Goal: Task Accomplishment & Management: Manage account settings

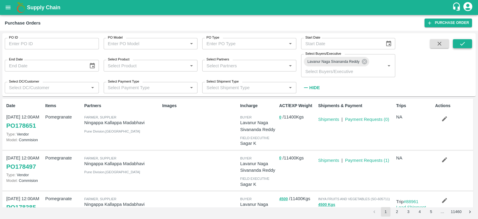
drag, startPoint x: 0, startPoint y: 0, endPoint x: 465, endPoint y: 47, distance: 467.8
click at [465, 47] on button "submit" at bounding box center [462, 43] width 19 height 9
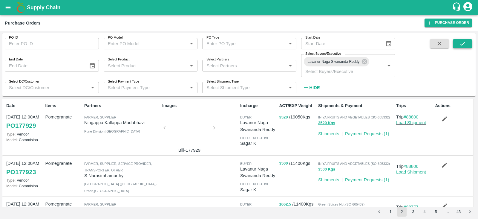
click at [459, 43] on icon "submit" at bounding box center [462, 43] width 7 height 7
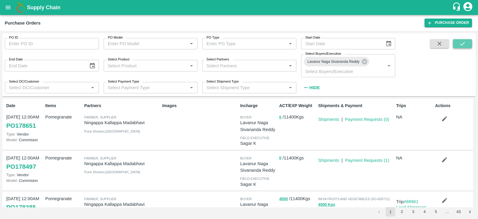
click at [458, 47] on button "submit" at bounding box center [462, 43] width 19 height 9
click at [465, 39] on button "submit" at bounding box center [462, 43] width 19 height 9
click at [457, 43] on button "submit" at bounding box center [462, 43] width 19 height 9
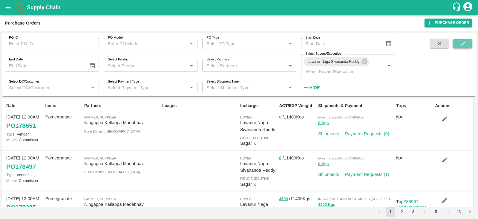
click at [467, 43] on button "submit" at bounding box center [462, 43] width 19 height 9
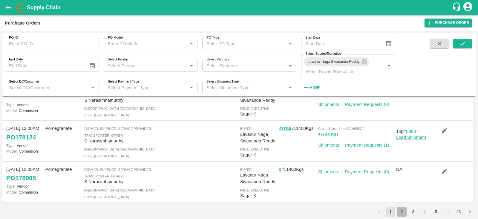
click at [403, 210] on button "2" at bounding box center [402, 212] width 10 height 10
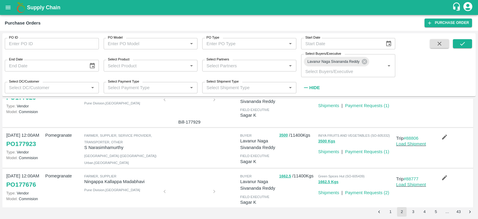
scroll to position [29, 0]
click at [389, 214] on button "1" at bounding box center [391, 212] width 10 height 10
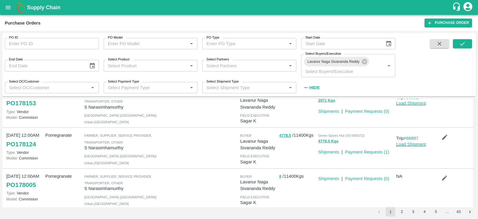
scroll to position [307, 0]
click at [400, 211] on button "2" at bounding box center [402, 212] width 10 height 10
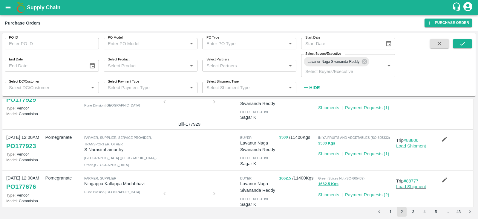
scroll to position [25, 0]
click at [102, 151] on p "S Narasimhamurthy" at bounding box center [122, 150] width 76 height 7
click at [88, 152] on p "S Narasimhamurthy" at bounding box center [122, 150] width 76 height 7
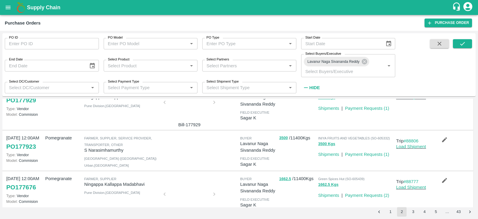
click at [85, 152] on p "S Narasimhamurthy" at bounding box center [122, 150] width 76 height 7
click at [85, 149] on p "S Narasimhamurthy" at bounding box center [122, 150] width 76 height 7
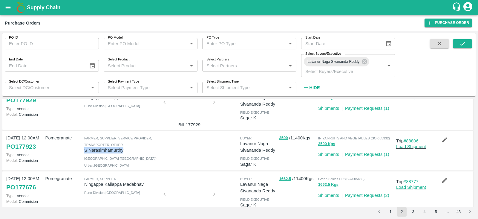
copy p "S Narasimhamurthy"
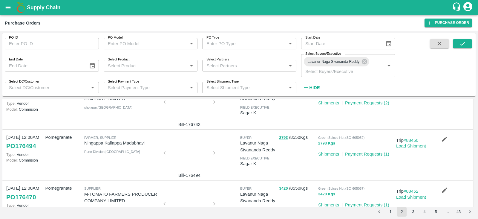
scroll to position [402, 0]
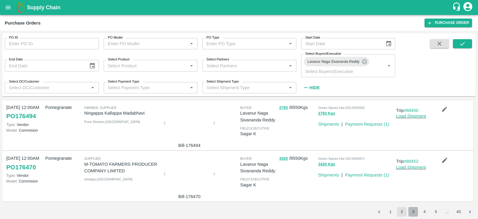
click at [414, 211] on button "3" at bounding box center [413, 212] width 10 height 10
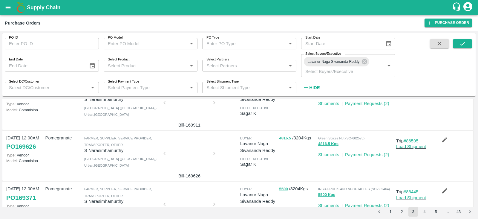
scroll to position [412, 0]
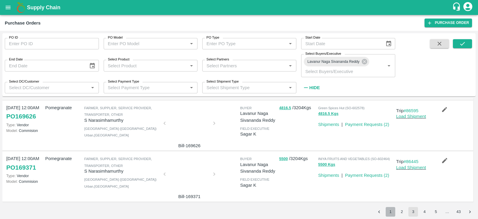
click at [391, 212] on button "1" at bounding box center [391, 212] width 10 height 10
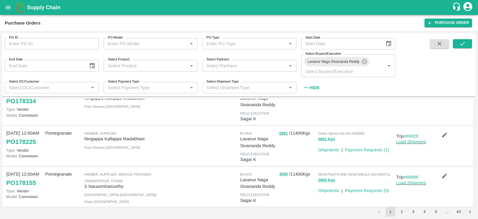
scroll to position [187, 0]
drag, startPoint x: 85, startPoint y: 140, endPoint x: 145, endPoint y: 139, distance: 59.7
click at [145, 139] on p "Ningappa Kallappa Madabhavi" at bounding box center [122, 139] width 76 height 7
copy p "Ningappa Kallappa Madabhavi"
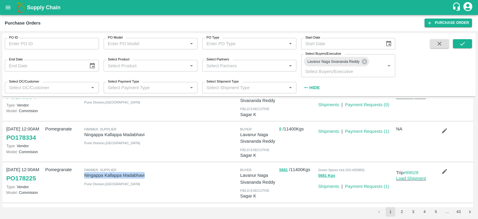
scroll to position [148, 0]
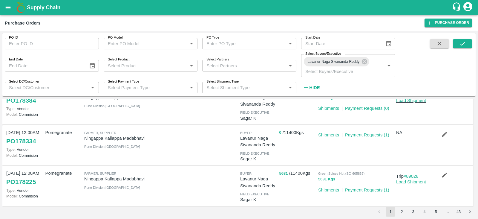
click at [161, 162] on div at bounding box center [199, 145] width 78 height 37
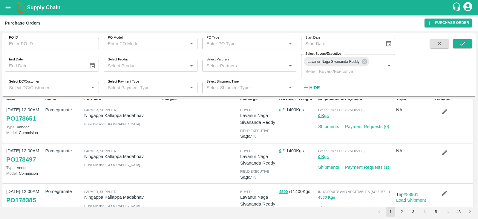
scroll to position [0, 0]
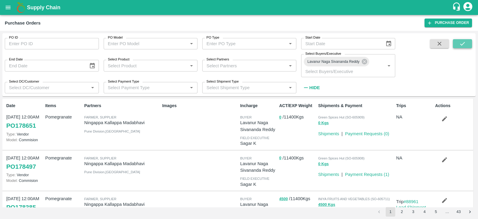
click at [464, 46] on icon "submit" at bounding box center [462, 43] width 7 height 7
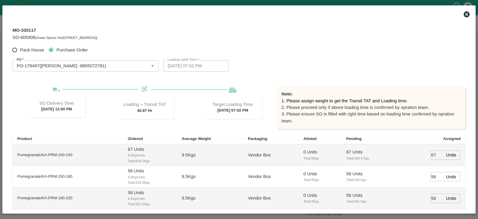
click at [466, 14] on icon at bounding box center [467, 14] width 6 height 6
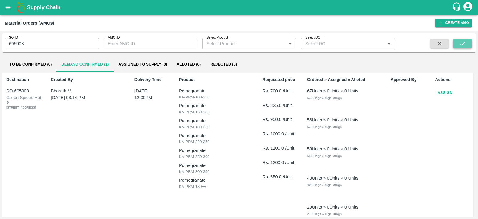
click at [462, 42] on icon "submit" at bounding box center [462, 43] width 7 height 7
click at [447, 93] on button "Assign" at bounding box center [445, 93] width 20 height 10
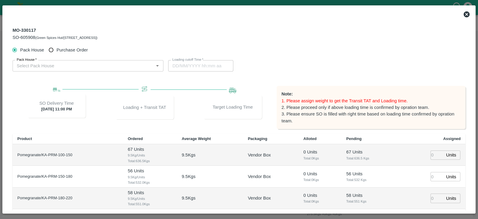
click at [57, 49] on span "Purchase Order" at bounding box center [71, 50] width 31 height 7
click at [57, 49] on input "Purchase Order" at bounding box center [51, 50] width 11 height 11
radio input "true"
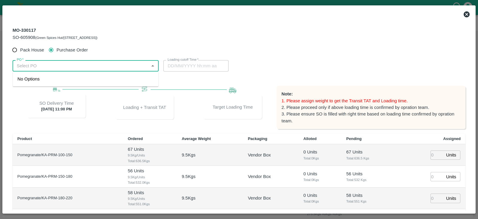
click at [70, 66] on input "PO   *" at bounding box center [80, 66] width 133 height 8
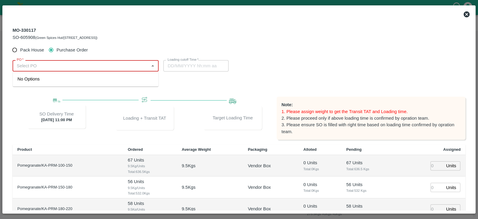
click at [125, 65] on input "PO   *" at bounding box center [80, 66] width 133 height 8
click at [107, 81] on div "PO-178497(Ningappa Kallappa Madabhavi -8805072781)" at bounding box center [63, 79] width 90 height 7
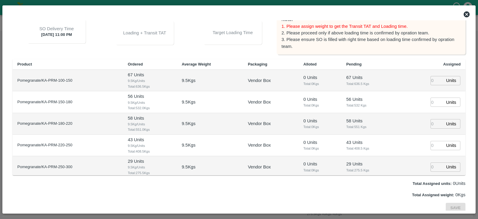
scroll to position [77, 0]
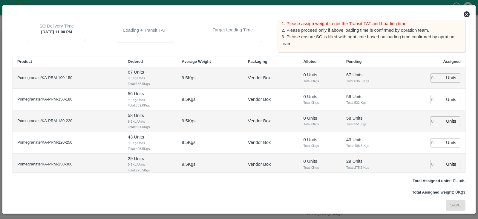
type input "PO-178497(Ningappa Kallappa Madabhavi -8805072781)"
click at [432, 78] on input "number" at bounding box center [436, 77] width 13 height 9
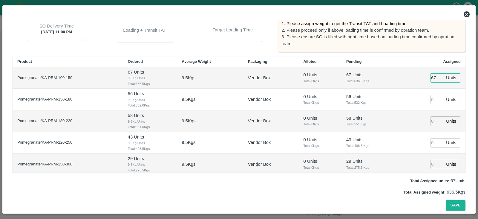
type input "67"
type input "29/09/2025 07:02 AM"
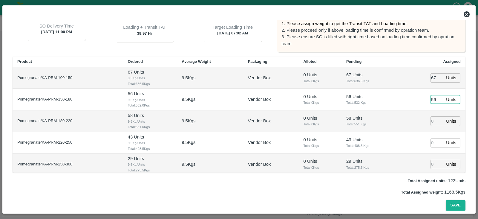
type input "56"
type input "58"
type input "43"
type input "29/09/2025 05:02 AM"
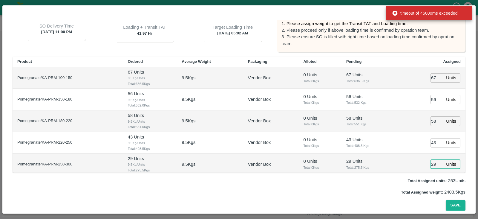
type input "29"
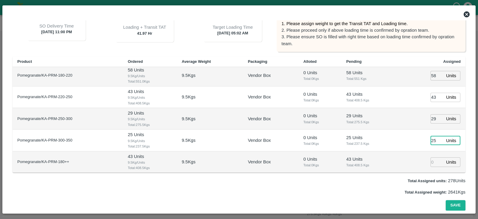
type input "25"
type input "29/09/2025 06:02 AM"
type input "43"
click at [452, 205] on button "Save" at bounding box center [456, 205] width 20 height 10
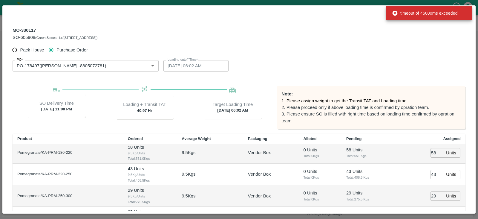
scroll to position [77, 0]
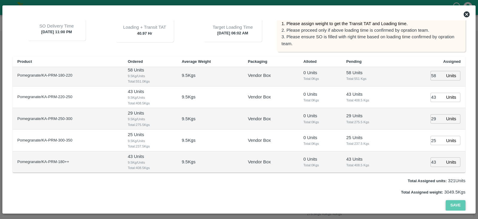
click at [451, 207] on button "Save" at bounding box center [456, 205] width 20 height 10
click at [467, 14] on icon at bounding box center [467, 14] width 6 height 6
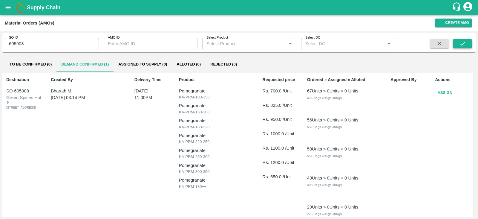
click at [466, 41] on button "submit" at bounding box center [462, 43] width 19 height 9
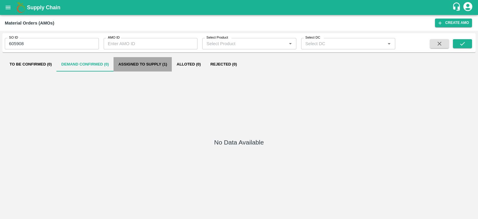
click at [167, 60] on button "Assigned to Supply (1)" at bounding box center [142, 64] width 58 height 14
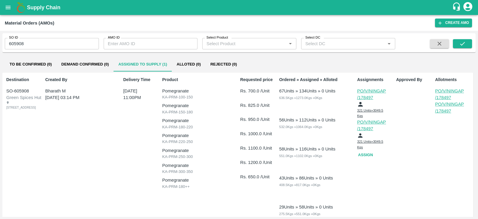
click at [373, 127] on p "PO/V/NINGAP/178497" at bounding box center [372, 125] width 30 height 13
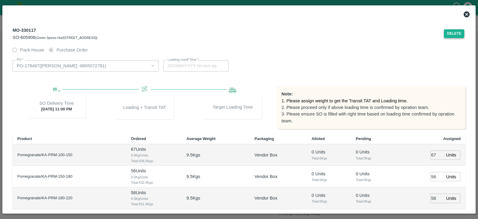
type input "[DATE] 06:02 AM"
click at [448, 32] on button "Delete" at bounding box center [454, 33] width 20 height 9
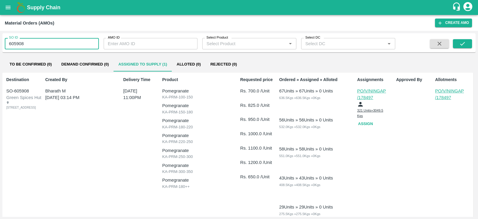
click at [60, 42] on input "605908" at bounding box center [52, 43] width 94 height 11
type input "605909"
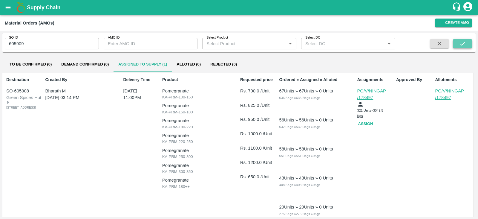
click at [457, 46] on button "submit" at bounding box center [462, 43] width 19 height 9
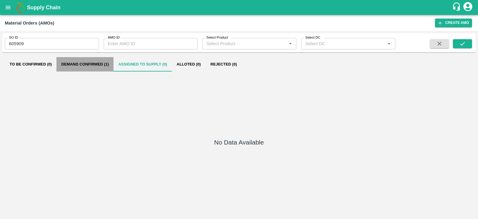
click at [106, 59] on button "Demand Confirmed (1)" at bounding box center [84, 64] width 57 height 14
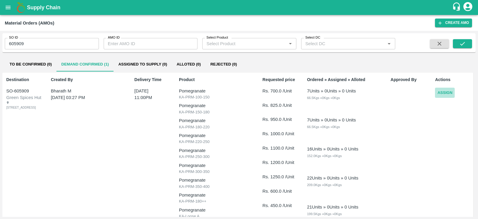
click at [448, 90] on button "Assign" at bounding box center [445, 93] width 20 height 10
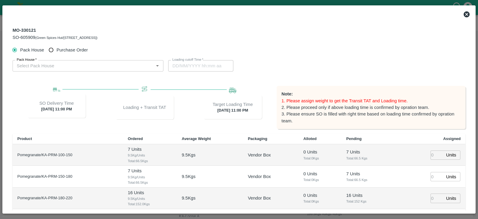
type input "30/09/2025 11:00 PM"
click at [70, 53] on label "Purchase Order" at bounding box center [67, 50] width 42 height 11
click at [57, 53] on input "Purchase Order" at bounding box center [51, 50] width 11 height 11
radio input "true"
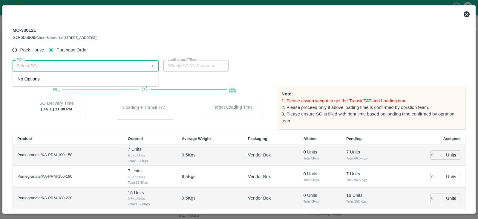
click at [79, 65] on input "PO   *" at bounding box center [80, 66] width 133 height 8
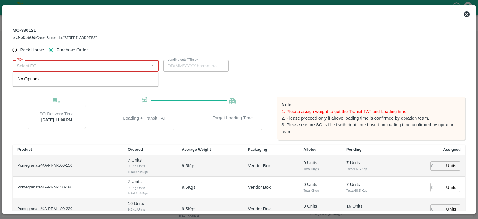
click at [103, 62] on input "PO   *" at bounding box center [80, 66] width 133 height 8
click at [103, 78] on div "PO-178651(Ningappa Kallappa Madabhavi -8805072781)" at bounding box center [63, 79] width 90 height 7
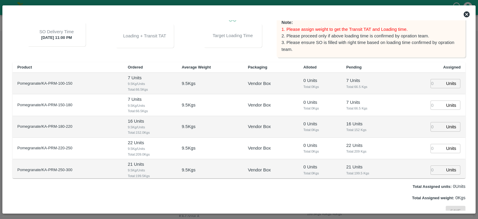
scroll to position [77, 0]
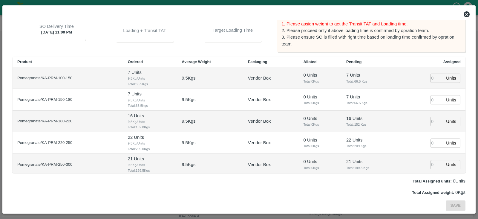
type input "PO-178651(Ningappa Kallappa Madabhavi -8805072781)"
click at [430, 78] on input "number" at bounding box center [436, 77] width 13 height 9
click at [431, 78] on input "number" at bounding box center [436, 77] width 13 height 9
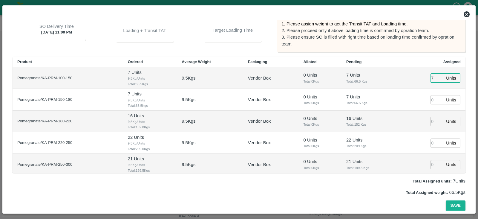
type input "7"
type input "[DATE] 07:02 AM"
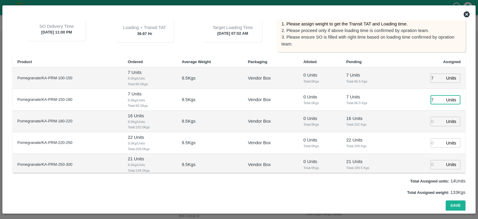
type input "7"
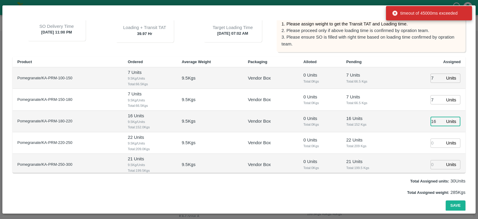
type input "16"
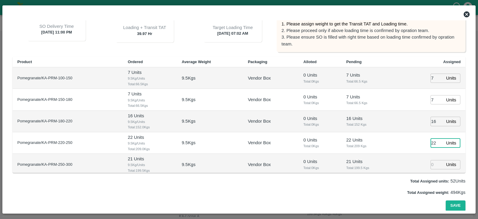
type input "22"
type input "21"
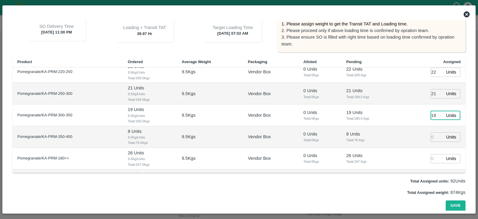
type input "19"
type input "8"
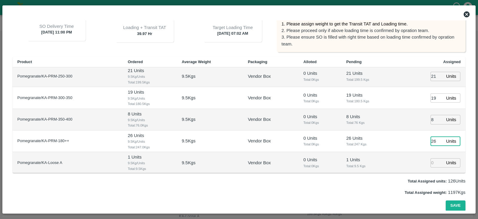
type input "26"
click at [433, 162] on input "number" at bounding box center [436, 162] width 13 height 9
type input "1"
click at [457, 205] on button "Save" at bounding box center [456, 205] width 20 height 10
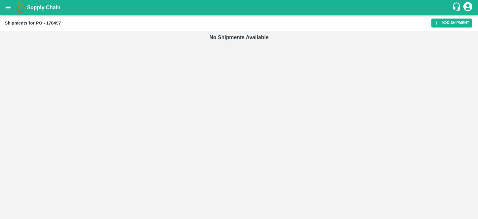
click at [446, 27] on div "Shipments for PO - 178497 Add Shipment" at bounding box center [239, 23] width 478 height 16
click at [445, 25] on link "Add Shipment" at bounding box center [451, 23] width 41 height 9
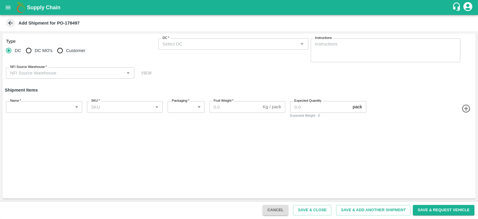
click at [68, 54] on label "Customer" at bounding box center [69, 51] width 31 height 12
click at [66, 54] on input "Customer" at bounding box center [60, 51] width 12 height 12
radio input "true"
click at [189, 40] on label "Customer (Material Orders)   *" at bounding box center [183, 38] width 42 height 5
click at [189, 40] on input "Customer (Material Orders)   *" at bounding box center [228, 44] width 136 height 8
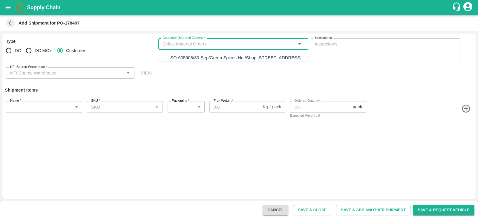
click at [193, 43] on input "Customer (Material Orders)   *" at bounding box center [228, 44] width 136 height 8
click at [200, 59] on div "SO-605908/30-Sep/Green Spices Hut/Shop [STREET_ADDRESS]" at bounding box center [235, 57] width 131 height 7
type input "SO-605908/30-Sep/Green Spices Hut/Shop [STREET_ADDRESS]"
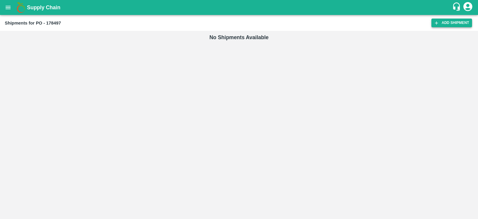
click at [450, 20] on link "Add Shipment" at bounding box center [451, 23] width 41 height 9
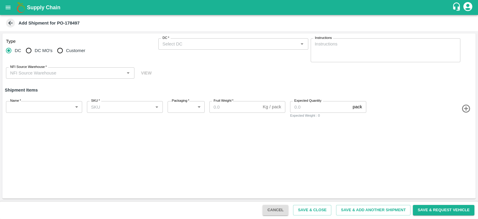
click at [80, 49] on span "Customer" at bounding box center [75, 50] width 19 height 7
click at [66, 49] on input "Customer" at bounding box center [60, 51] width 12 height 12
radio input "true"
click at [177, 45] on input "Customer (Material Orders)   *" at bounding box center [228, 44] width 136 height 8
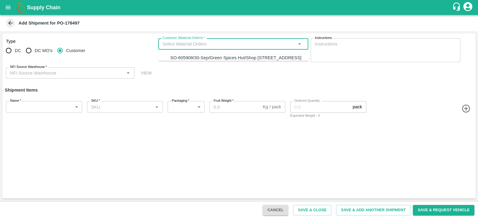
click at [183, 60] on div "SO-605908/30-Sep/Green Spices Hut/Shop [STREET_ADDRESS]" at bounding box center [235, 57] width 131 height 7
type input "SO-605908/30-Sep/Green Spices Hut/Shop [STREET_ADDRESS]"
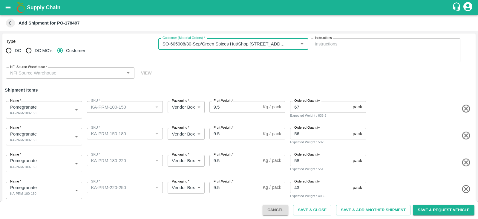
click at [81, 68] on div "NFI Source Warehouse   *" at bounding box center [70, 72] width 128 height 11
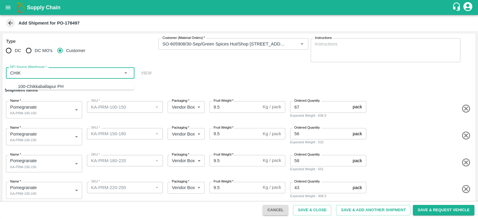
click at [69, 86] on div "100-Chikkaballapur PH" at bounding box center [76, 86] width 116 height 7
type input "100-Chikkaballapur PH"
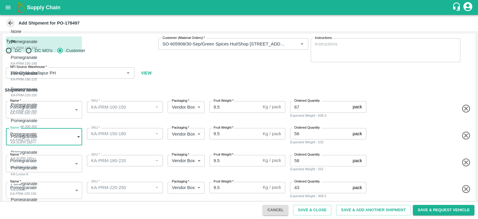
click at [63, 139] on body "Supply Chain Add Shipment for PO-178497 Type DC DC MO's Customer Customer (Mate…" at bounding box center [239, 109] width 478 height 219
click at [40, 59] on div "Pomegranate KA-PRM-150-180" at bounding box center [26, 60] width 30 height 12
type input "2078289"
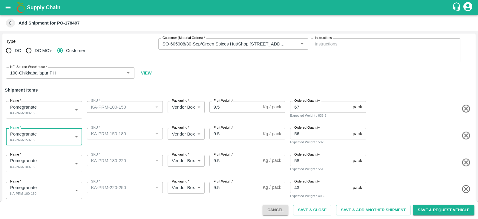
click at [57, 171] on body "Supply Chain Add Shipment for PO-178497 Type DC DC MO's Customer Customer (Mate…" at bounding box center [239, 109] width 478 height 219
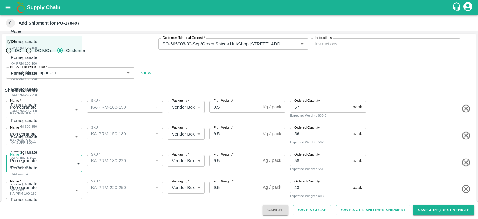
click at [40, 79] on div "Pomegranate KA-PRM-180-220" at bounding box center [26, 76] width 30 height 12
type input "2078290"
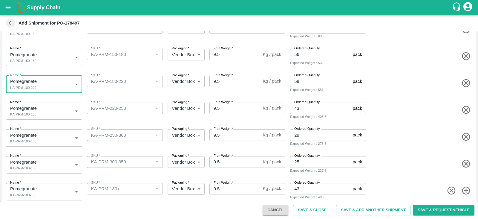
scroll to position [85, 0]
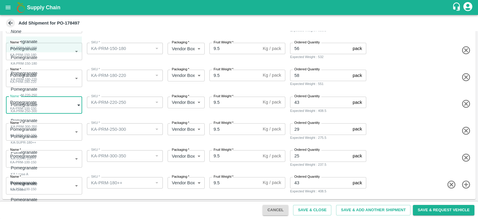
click at [44, 104] on body "Supply Chain Add Shipment for PO-178497 Type DC DC MO's Customer Customer (Mate…" at bounding box center [239, 109] width 478 height 219
click at [40, 86] on div "Pomegranate KA-PRM-220-250" at bounding box center [26, 92] width 30 height 12
type input "2078291"
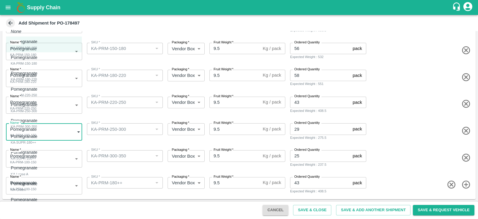
click at [50, 136] on body "Supply Chain Add Shipment for PO-178497 Type DC DC MO's Customer Customer (Mate…" at bounding box center [239, 109] width 478 height 219
click at [40, 106] on div "Pomegranate KA-PRM-250-300" at bounding box center [26, 107] width 30 height 12
type input "2078292"
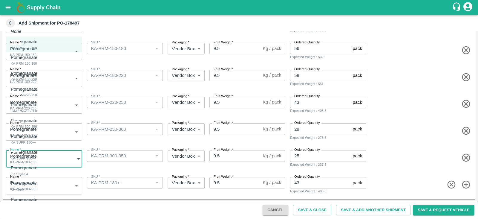
click at [42, 152] on body "Supply Chain Add Shipment for PO-178497 Type DC DC MO's Customer Customer (Mate…" at bounding box center [239, 109] width 478 height 219
click at [40, 126] on div "Pomegranate KA-PRM-300-350" at bounding box center [26, 123] width 30 height 12
type input "2078293"
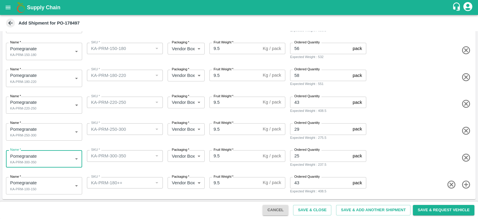
click at [50, 185] on body "Supply Chain Add Shipment for PO-178497 Type DC DC MO's Customer Customer (Mate…" at bounding box center [239, 109] width 478 height 219
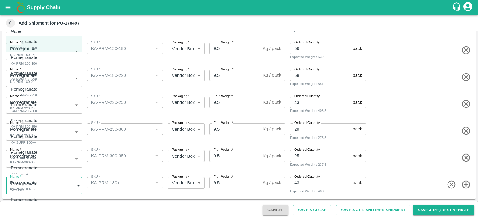
click at [40, 144] on div "Pomegranate KA-SUPR-180++" at bounding box center [26, 139] width 30 height 12
type input "2078294"
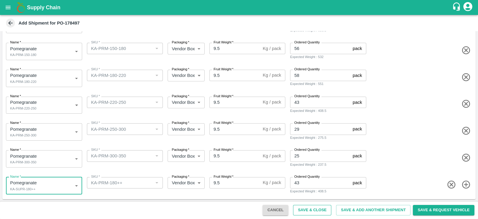
click at [308, 208] on button "Save & Close" at bounding box center [312, 210] width 38 height 10
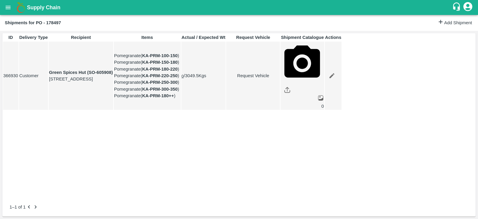
click at [280, 79] on link "Request Vehicle" at bounding box center [252, 75] width 53 height 7
type input "29/09/2025 06:02 AM"
type input "DD/MM/YYYY hh:mm aa"
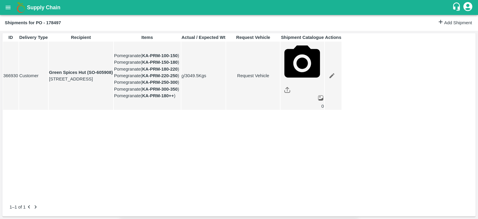
type input "[DATE] 01:00 PM"
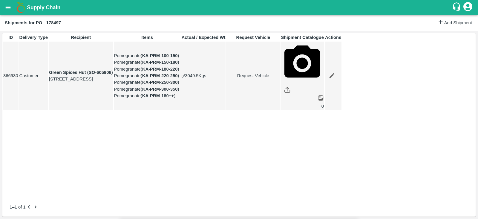
type input "[DATE] 04:02 PM"
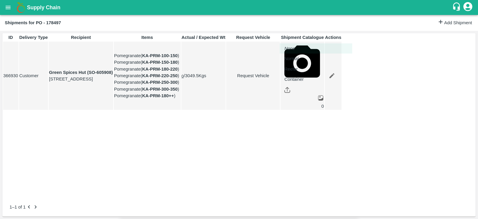
click at [302, 33] on body "Supply Chain Shipments for PO - 178497 Add Shipment ID Delivery Type Recipient …" at bounding box center [239, 109] width 478 height 219
click at [302, 56] on div "Normal" at bounding box center [292, 58] width 17 height 7
type input "1"
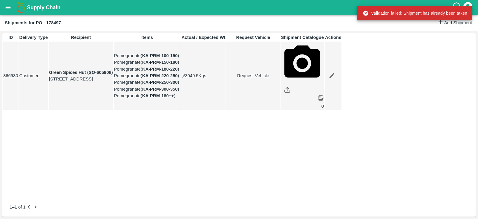
click at [280, 79] on link "Request Vehicle" at bounding box center [252, 75] width 53 height 7
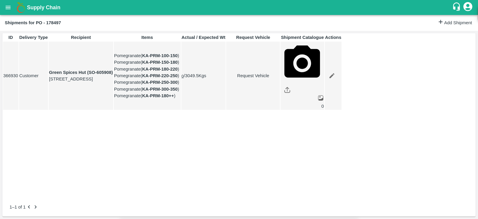
type input "1"
type input "[DATE] 01:00 PM"
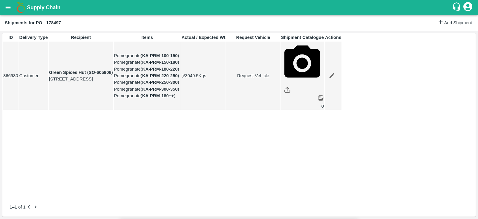
type input "[DATE] 04:02 PM"
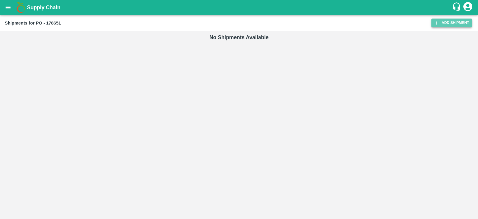
click at [456, 24] on link "Add Shipment" at bounding box center [451, 23] width 41 height 9
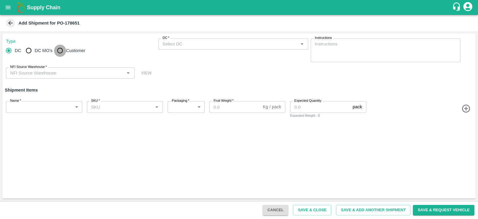
click at [64, 49] on input "Customer" at bounding box center [60, 51] width 12 height 12
radio input "true"
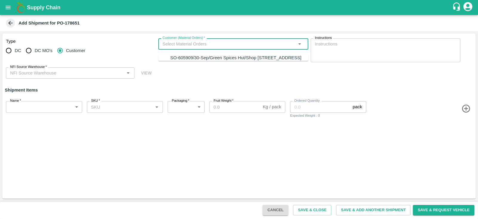
click at [211, 42] on input "Customer (Material Orders)   *" at bounding box center [228, 44] width 136 height 8
click at [212, 61] on div "SO-605909/30-Sep/Green Spices Hut/Shop [STREET_ADDRESS]" at bounding box center [235, 57] width 131 height 7
type input "SO-605909/30-Sep/Green Spices Hut/Shop [STREET_ADDRESS]"
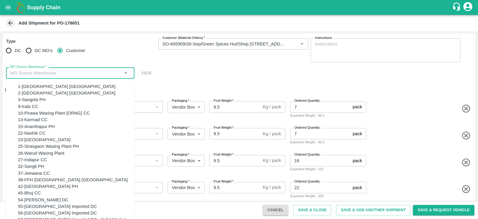
click at [86, 74] on input "NFI Source Warehouse   *" at bounding box center [65, 73] width 115 height 8
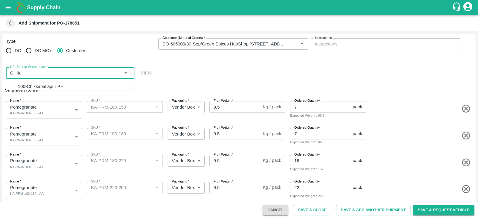
click at [76, 83] on div "100-Chikkaballapur PH" at bounding box center [76, 86] width 116 height 7
type input "100-Chikkaballapur PH"
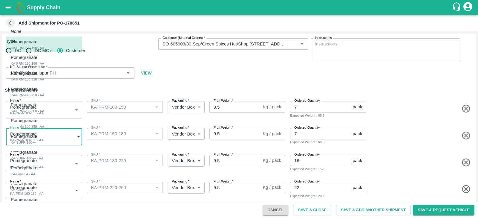
click at [59, 133] on body "Supply Chain Add Shipment for PO-178651 Type DC DC MO's Customer Customer (Mate…" at bounding box center [239, 109] width 478 height 219
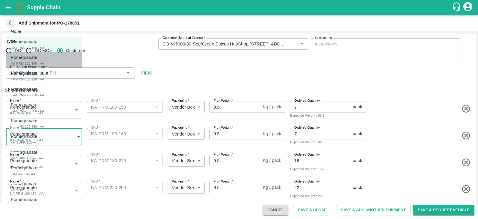
click at [54, 66] on li "Pomegranate KA-PRM-150-180 - AA" at bounding box center [44, 60] width 76 height 16
type input "2080634"
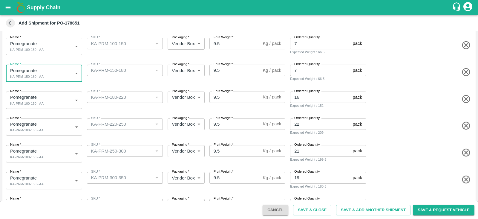
scroll to position [64, 0]
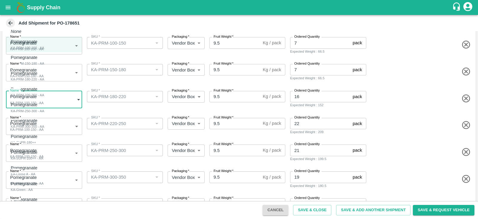
click at [51, 106] on body "Supply Chain Add Shipment for PO-178651 Type DC DC MO's Customer Customer (Mate…" at bounding box center [239, 109] width 478 height 219
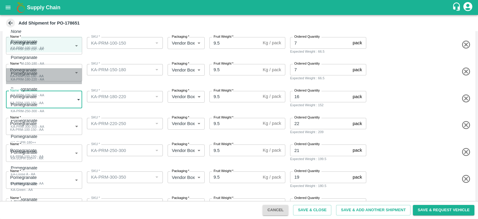
click at [44, 79] on div "Pomegranate KA-PRM-180-220 - AA" at bounding box center [27, 76] width 33 height 12
type input "2080635"
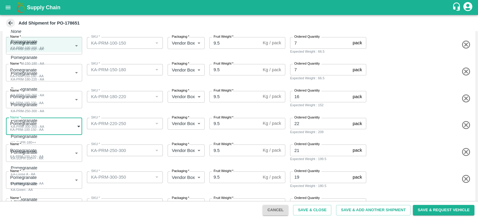
click at [54, 125] on body "Supply Chain Add Shipment for PO-178651 Type DC DC MO's Customer Customer (Mate…" at bounding box center [239, 109] width 478 height 219
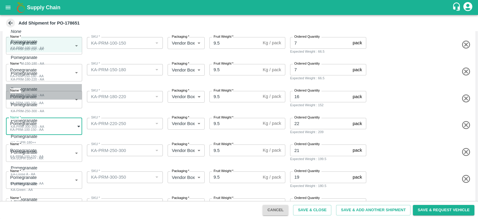
click at [44, 92] on div "Pomegranate KA-PRM-220-250 - AA" at bounding box center [27, 92] width 33 height 12
type input "2080636"
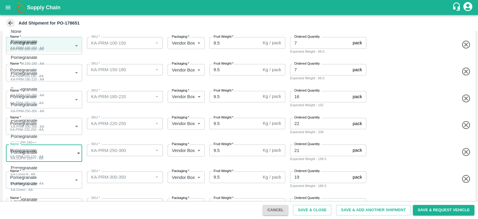
click at [59, 153] on body "Supply Chain Add Shipment for PO-178651 Type DC DC MO's Customer Customer (Mate…" at bounding box center [239, 109] width 478 height 219
click at [44, 108] on div "Pomegranate KA-PRM-250-300 - AA" at bounding box center [27, 107] width 33 height 12
type input "2080637"
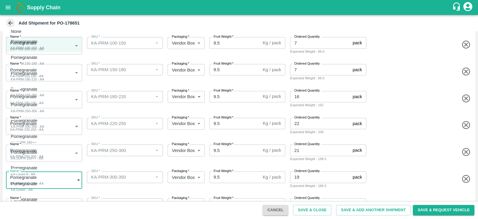
click at [62, 175] on body "Supply Chain Add Shipment for PO-178651 Type DC DC MO's Customer Customer (Mate…" at bounding box center [239, 109] width 478 height 219
click at [44, 127] on div "Pomegranate KA-PRM-300-350 - AA" at bounding box center [27, 123] width 33 height 12
type input "2080638"
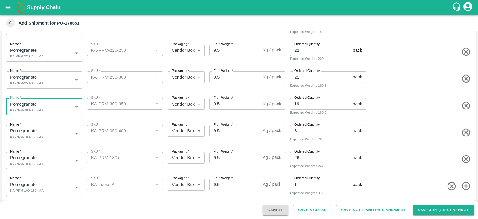
scroll to position [139, 0]
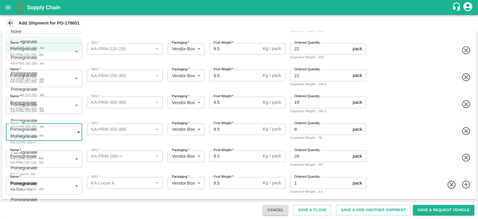
click at [60, 127] on body "Supply Chain Add Shipment for PO-178651 Type DC DC MO's Customer Customer (Mate…" at bounding box center [239, 109] width 478 height 219
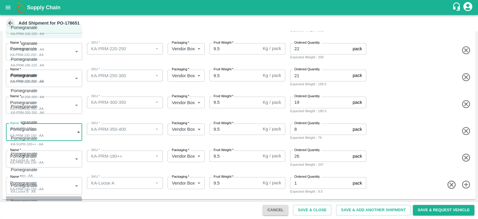
click at [36, 205] on div "KA-PRM-350-400 - AA" at bounding box center [27, 206] width 33 height 5
type input "2080644"
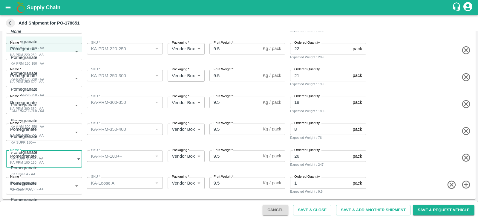
click at [45, 163] on body "Supply Chain Add Shipment for PO-178651 Type DC DC MO's Customer Customer (Mate…" at bounding box center [239, 109] width 478 height 219
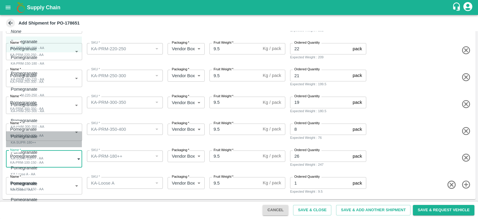
click at [40, 133] on div "Pomegranate KA-SUPR-180++" at bounding box center [26, 139] width 30 height 12
type input "2080639"
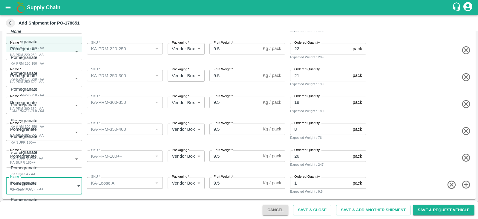
click at [49, 184] on body "Supply Chain Add Shipment for PO-178651 Type DC DC MO's Customer Customer (Mate…" at bounding box center [239, 109] width 478 height 219
click at [40, 172] on div "Pomegranate KA-Loose A - AA" at bounding box center [26, 170] width 30 height 12
type input "2080641"
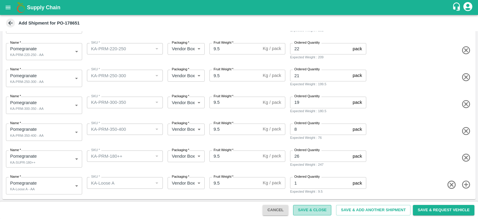
click at [319, 208] on button "Save & Close" at bounding box center [312, 210] width 38 height 10
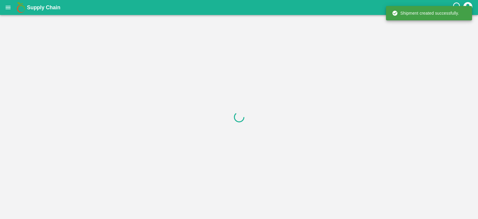
click at [300, 127] on div at bounding box center [239, 117] width 478 height 204
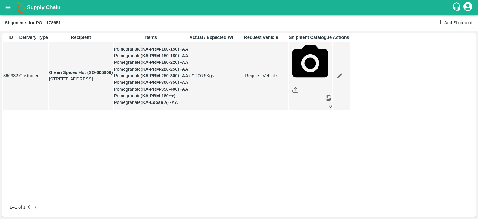
click at [288, 79] on link "Request Vehicle" at bounding box center [260, 75] width 53 height 7
type input "[DATE] 07:02 AM"
type input "DD/MM/YYYY hh:mm aa"
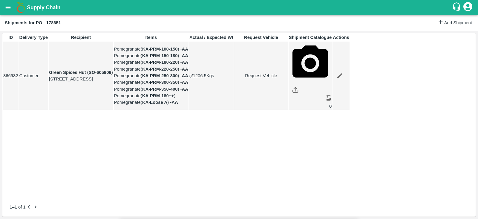
type input "[DATE] 01:00 PM"
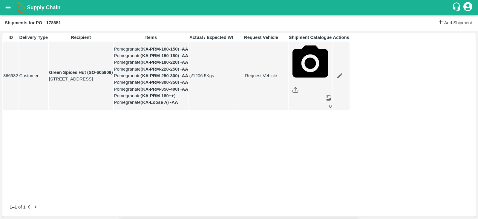
type input "[DATE] 04:02 PM"
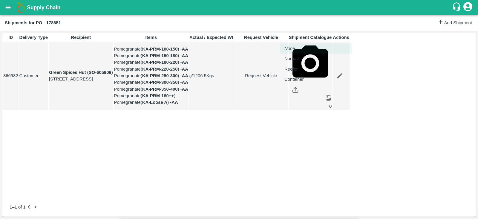
click at [296, 40] on body "Supply Chain Shipments for PO - 178651 Add Shipment ID Delivery Type Recipient …" at bounding box center [239, 109] width 478 height 219
click at [297, 57] on p "Normal" at bounding box center [291, 58] width 14 height 7
type input "1"
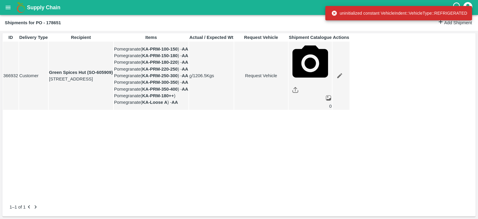
click at [288, 79] on link "Request Vehicle" at bounding box center [260, 75] width 53 height 7
type input "1"
type input "[DATE] 01:00 PM"
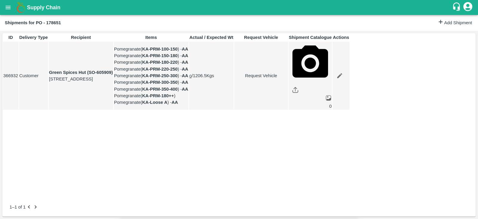
type input "[DATE] 04:02 PM"
